Goal: Information Seeking & Learning: Learn about a topic

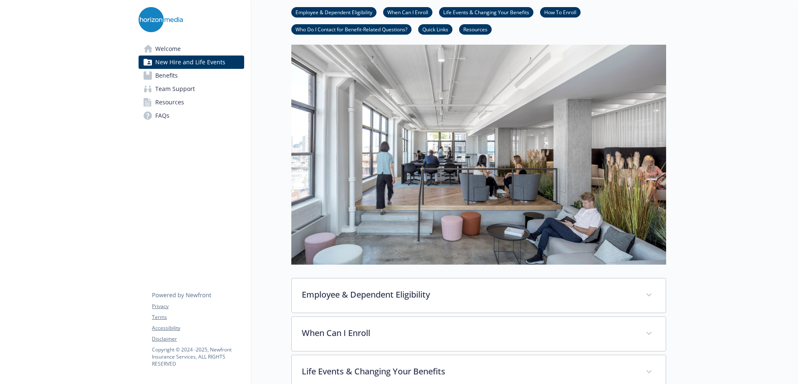
click at [193, 71] on link "Benefits" at bounding box center [192, 75] width 106 height 13
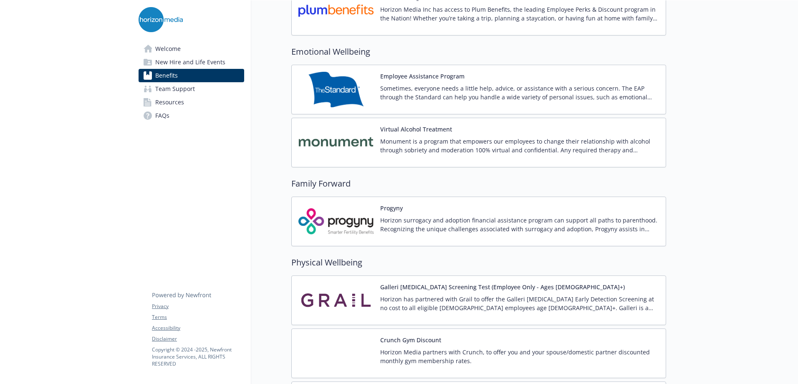
scroll to position [1752, 0]
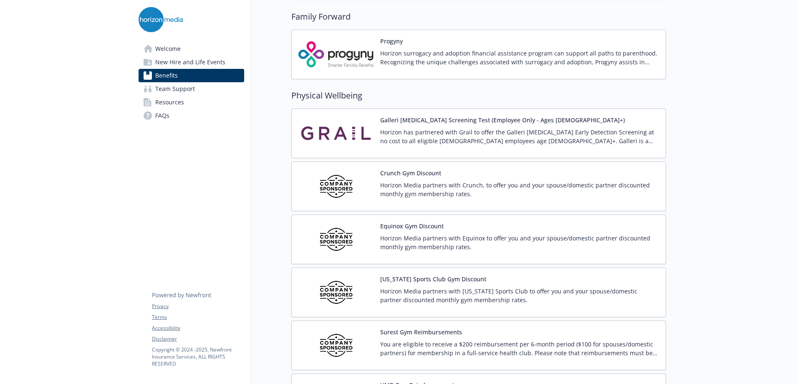
click at [447, 230] on div "Equinox Gym Discount Horizon Media partners with Equinox to offer you and your …" at bounding box center [519, 239] width 279 height 35
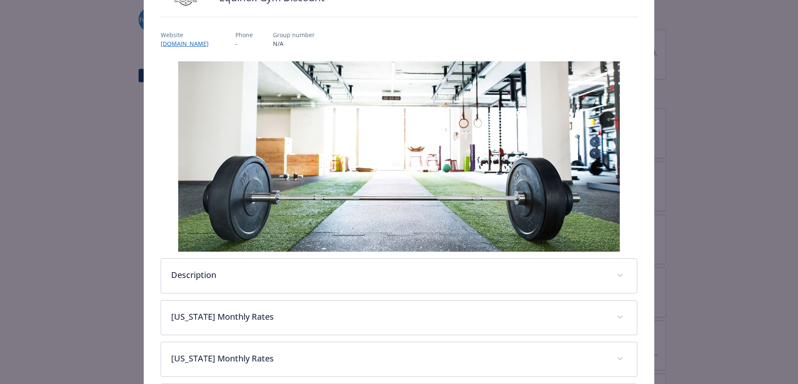
scroll to position [161, 0]
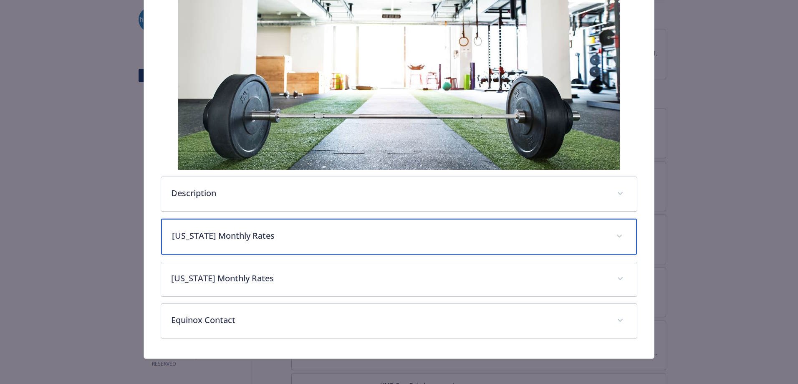
click at [258, 237] on p "[US_STATE] Monthly Rates" at bounding box center [389, 235] width 434 height 13
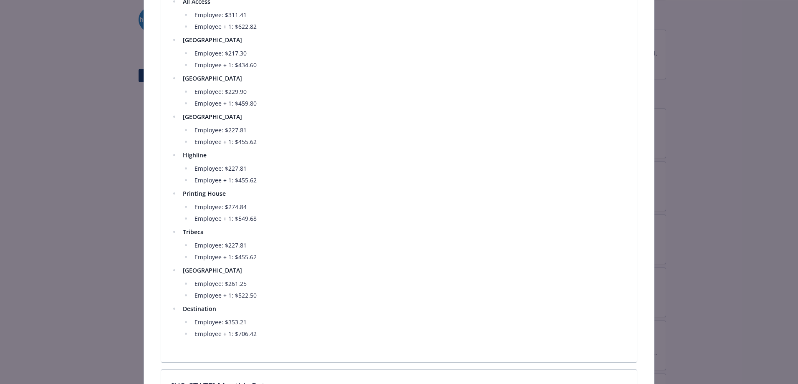
scroll to position [537, 0]
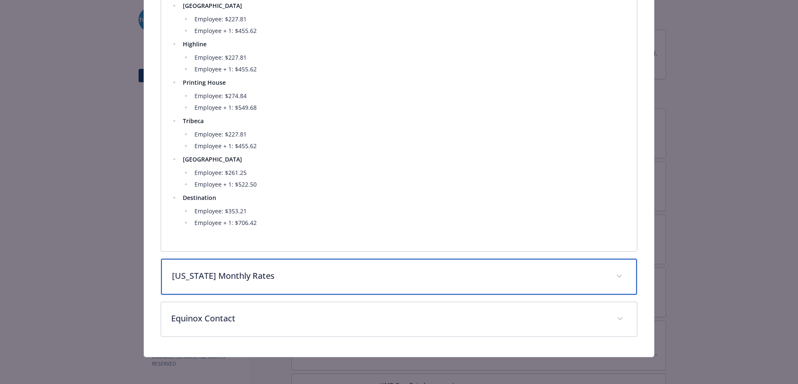
click at [287, 273] on p "[US_STATE] Monthly Rates" at bounding box center [389, 276] width 434 height 13
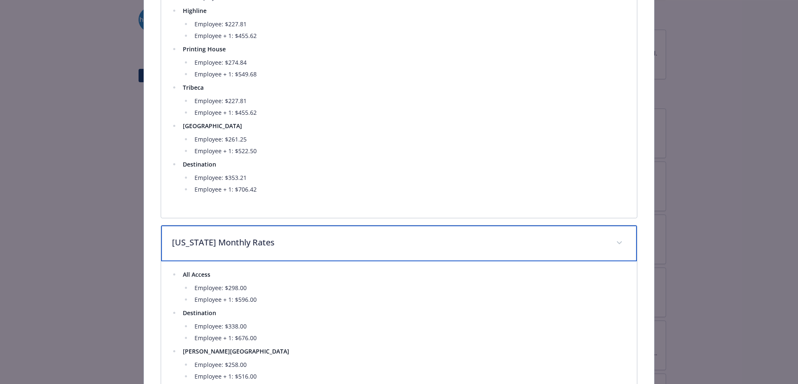
scroll to position [618, 0]
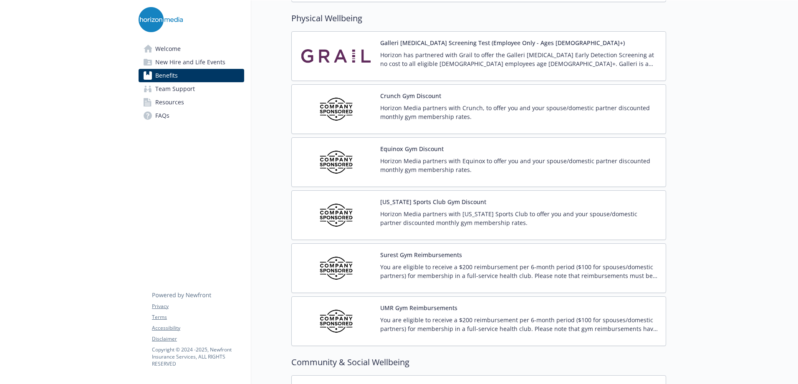
scroll to position [1836, 0]
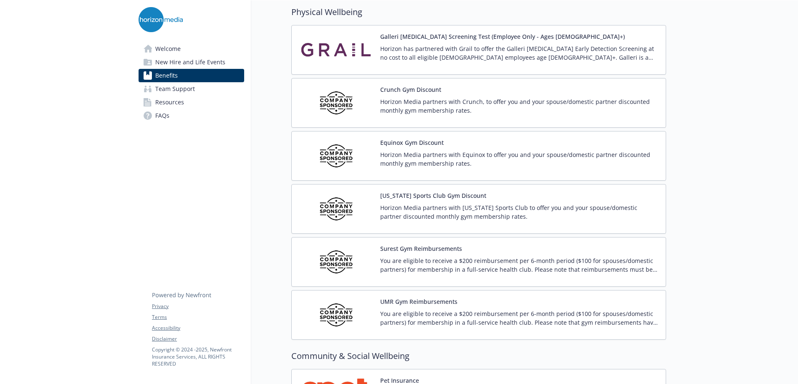
click at [431, 157] on p "Horizon Media partners with Equinox to offer you and your spouse/domestic partn…" at bounding box center [519, 159] width 279 height 18
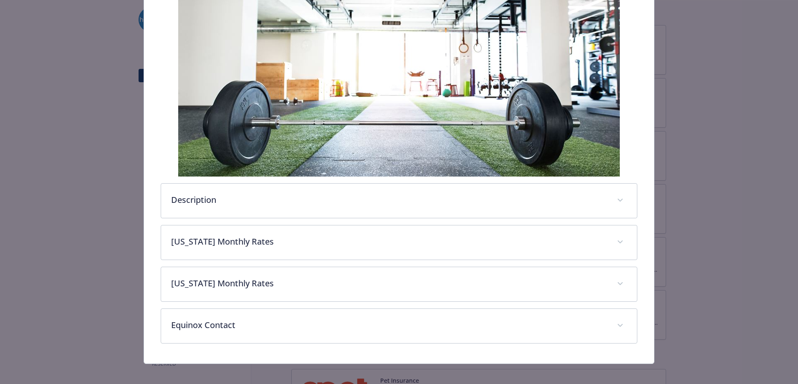
scroll to position [161, 0]
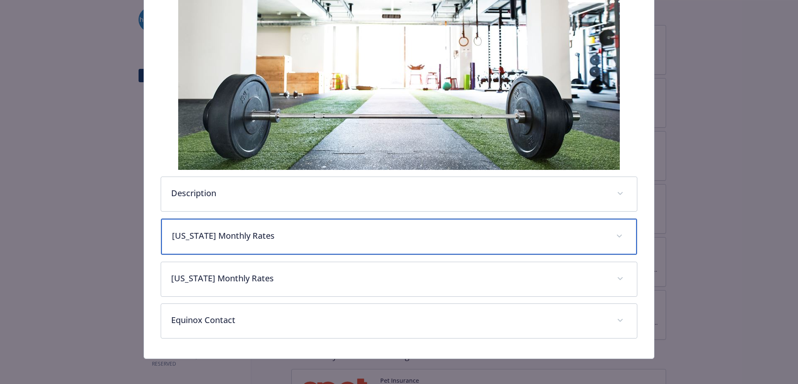
click at [237, 234] on p "[US_STATE] Monthly Rates" at bounding box center [389, 235] width 434 height 13
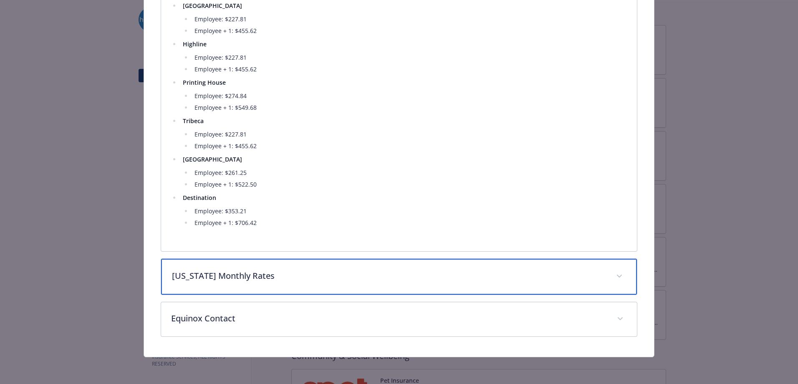
click at [251, 283] on div "[US_STATE] Monthly Rates" at bounding box center [399, 277] width 476 height 36
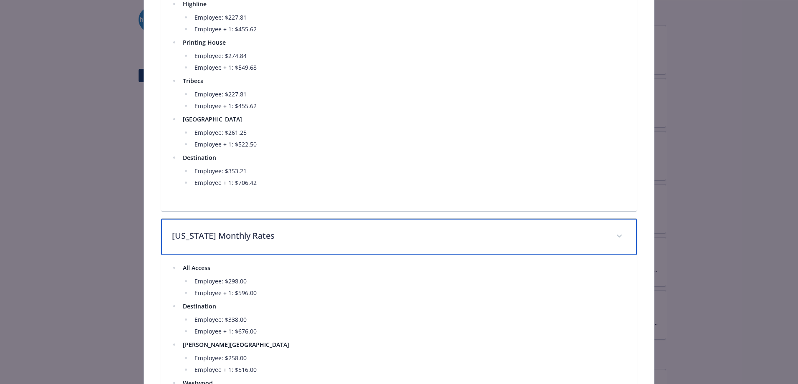
scroll to position [743, 0]
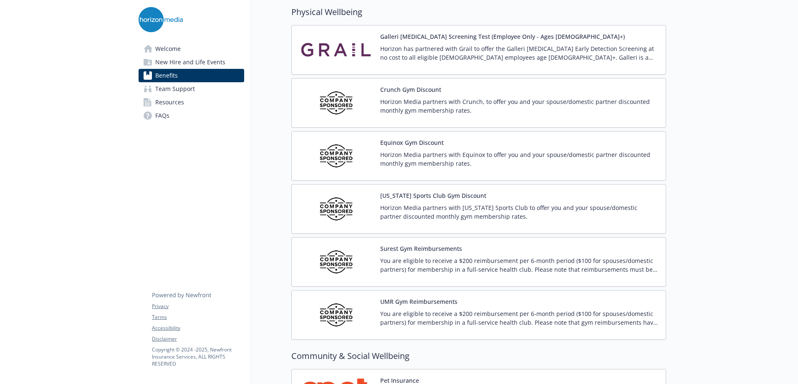
click at [438, 151] on p "Horizon Media partners with Equinox to offer you and your spouse/domestic partn…" at bounding box center [519, 159] width 279 height 18
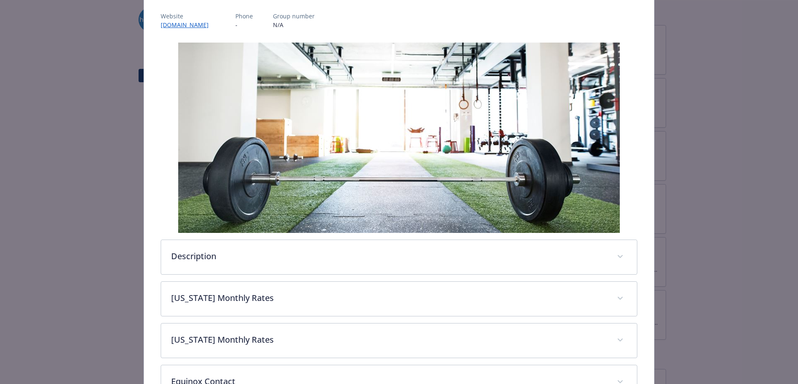
scroll to position [161, 0]
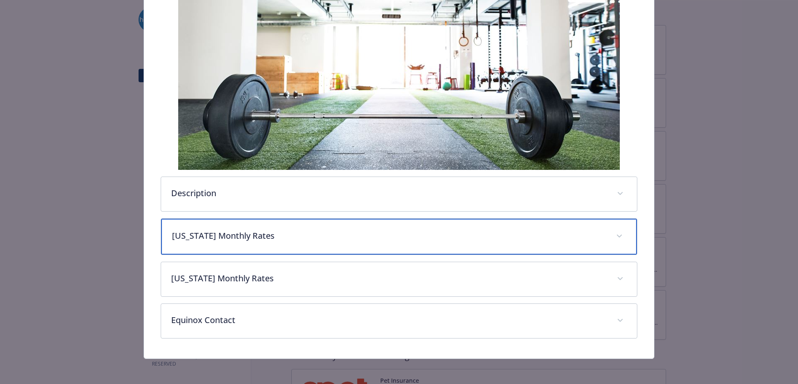
click at [285, 241] on p "[US_STATE] Monthly Rates" at bounding box center [389, 235] width 434 height 13
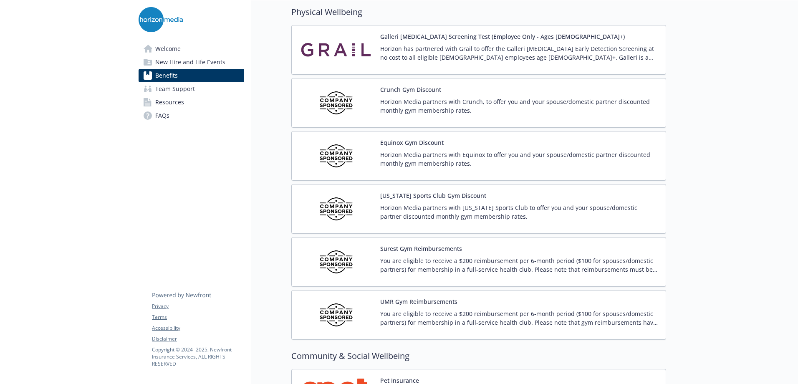
scroll to position [1836, 0]
